Goal: Navigation & Orientation: Find specific page/section

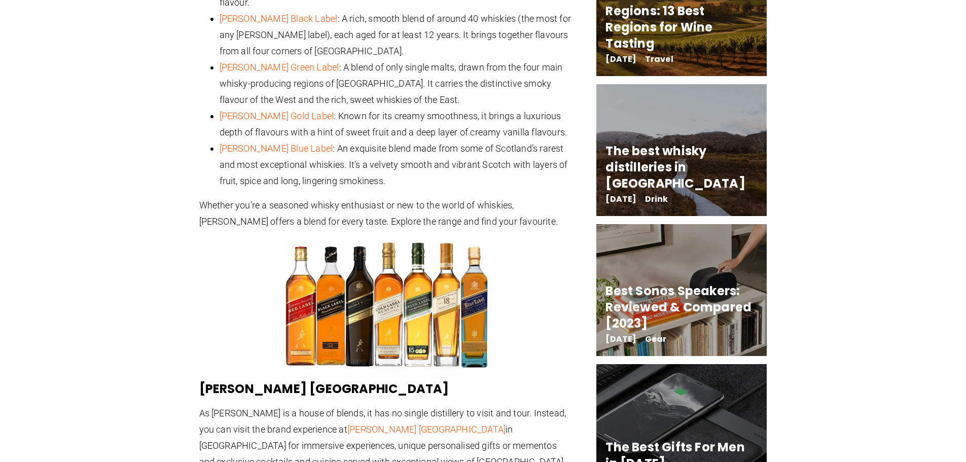
scroll to position [1219, 0]
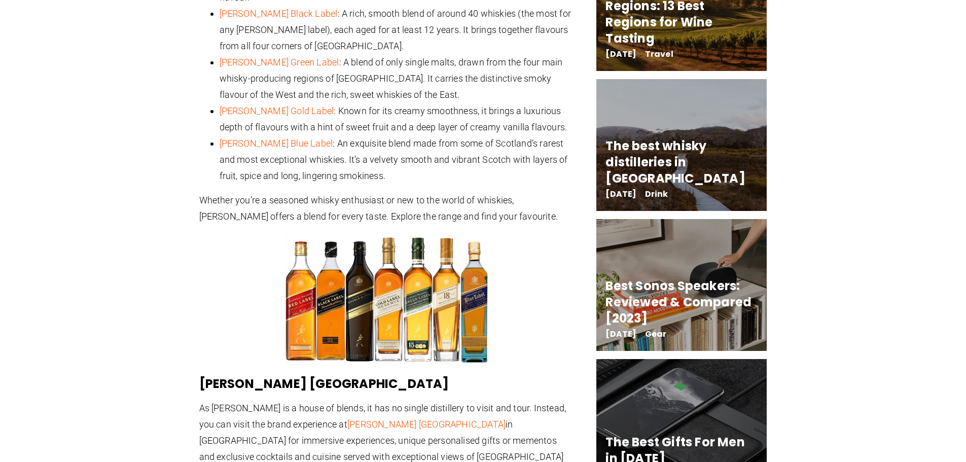
click at [464, 251] on img at bounding box center [386, 300] width 203 height 135
click at [454, 286] on img at bounding box center [386, 300] width 203 height 135
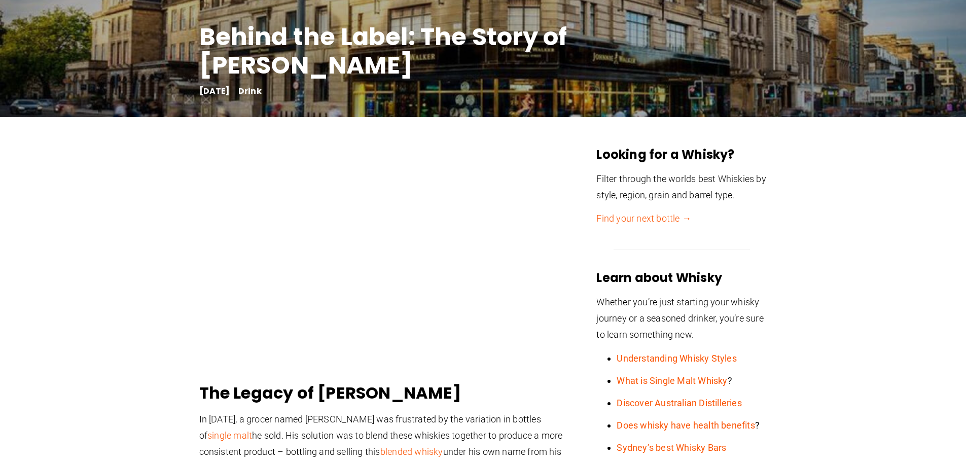
scroll to position [0, 0]
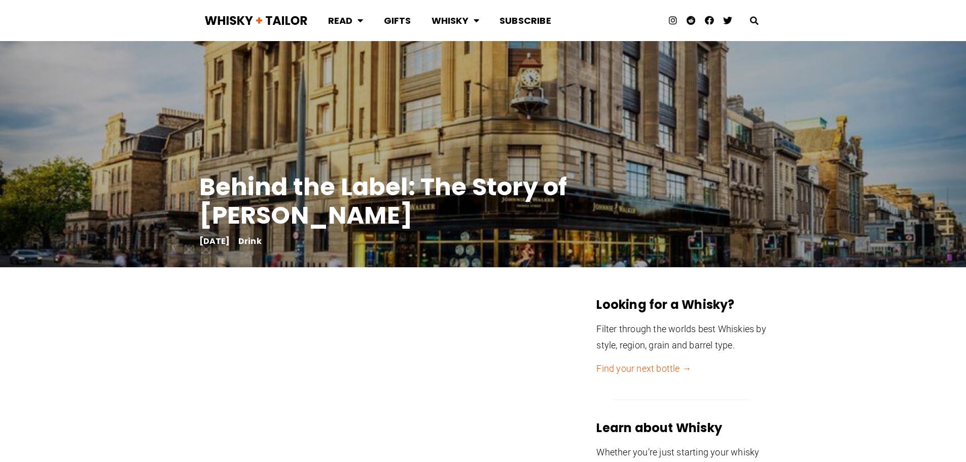
click at [398, 22] on link "Gifts" at bounding box center [398, 20] width 48 height 27
